Goal: Information Seeking & Learning: Check status

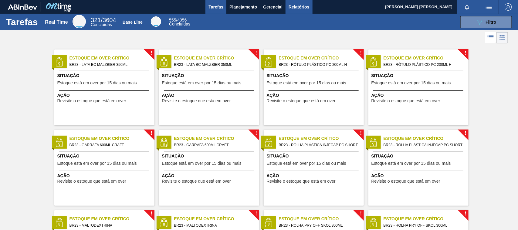
click at [296, 10] on span "Relatórios" at bounding box center [299, 6] width 21 height 7
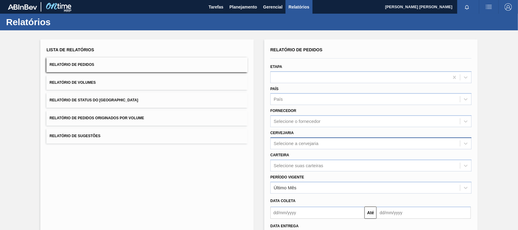
click at [286, 144] on div "Selecione a cervejaria" at bounding box center [296, 143] width 45 height 5
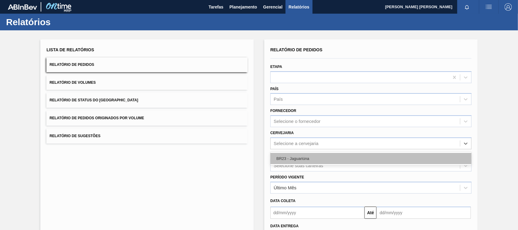
click at [298, 155] on div "BR23 - Jaguariúna" at bounding box center [371, 158] width 201 height 11
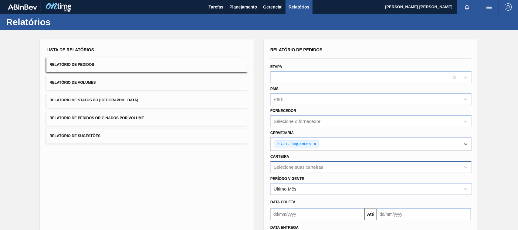
scroll to position [38, 0]
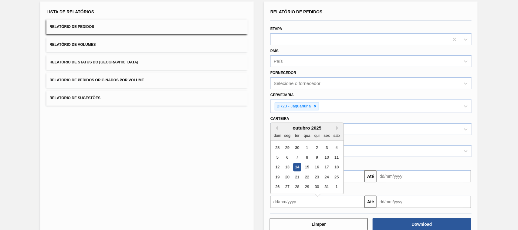
click at [313, 199] on input "text" at bounding box center [318, 202] width 94 height 12
click at [294, 163] on div "14" at bounding box center [297, 164] width 8 height 8
type input "14/10/2025"
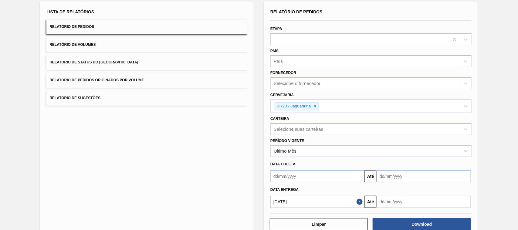
click at [388, 197] on input "text" at bounding box center [424, 202] width 94 height 12
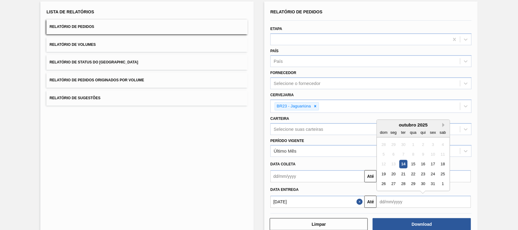
click at [444, 125] on button "Next Month" at bounding box center [445, 125] width 4 height 4
click at [432, 162] on div "14" at bounding box center [433, 164] width 8 height 8
type input "14/11/2025"
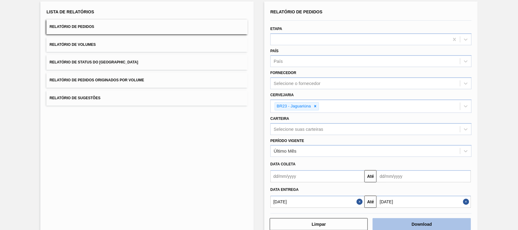
click at [434, 220] on button "Download" at bounding box center [422, 224] width 98 height 12
click at [113, 46] on button "Relatório de Volumes" at bounding box center [146, 44] width 201 height 15
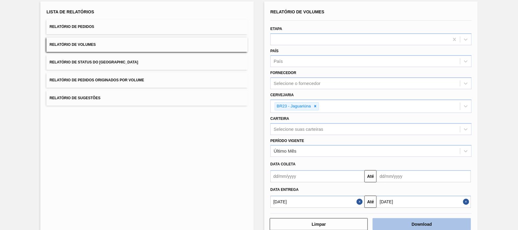
click at [435, 224] on button "Download" at bounding box center [422, 224] width 98 height 12
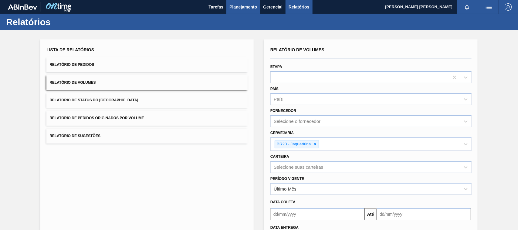
click at [237, 3] on span "Planejamento" at bounding box center [244, 6] width 28 height 7
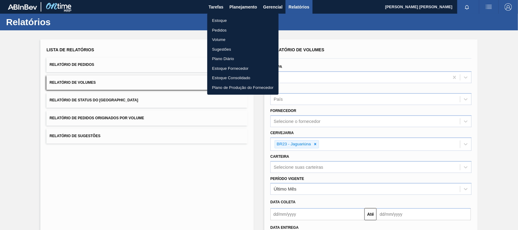
click at [240, 21] on li "Estoque" at bounding box center [242, 21] width 71 height 10
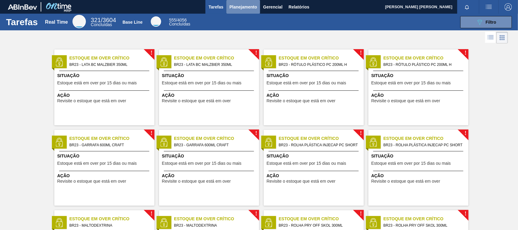
click at [253, 10] on span "Planejamento" at bounding box center [244, 6] width 28 height 7
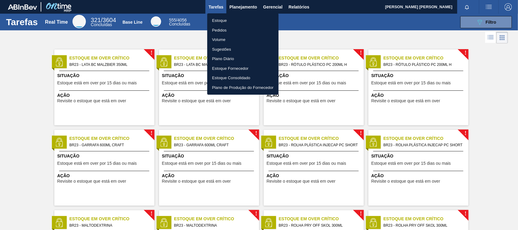
click at [234, 18] on li "Estoque" at bounding box center [242, 21] width 71 height 10
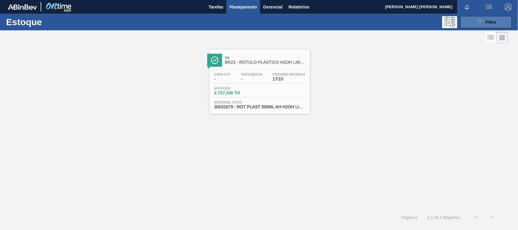
click at [498, 20] on button "089F7B8B-B2A5-4AFE-B5C0-19BA573D28AC Filtro" at bounding box center [487, 22] width 52 height 12
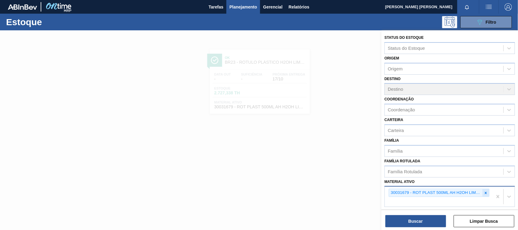
click at [486, 192] on icon at bounding box center [486, 193] width 2 height 2
paste ativo "30012393"
type ativo "30012393"
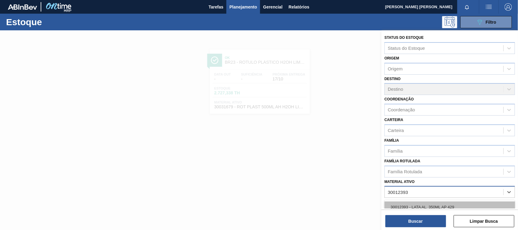
click at [430, 205] on div "30012393 - LATA AL. 350ML AP 429" at bounding box center [450, 207] width 131 height 11
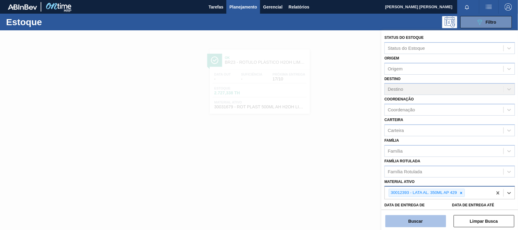
click at [428, 219] on button "Buscar" at bounding box center [416, 221] width 61 height 12
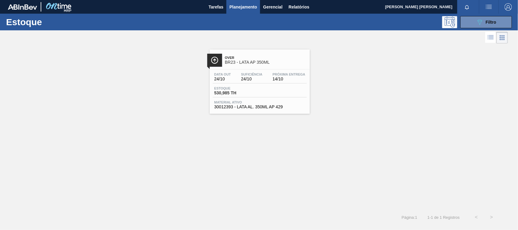
click at [297, 95] on div "Estoque 530,985 TH" at bounding box center [260, 92] width 94 height 11
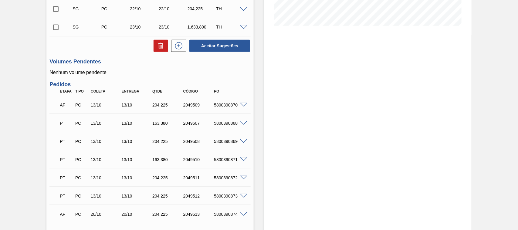
scroll to position [190, 0]
